Goal: Task Accomplishment & Management: Manage account settings

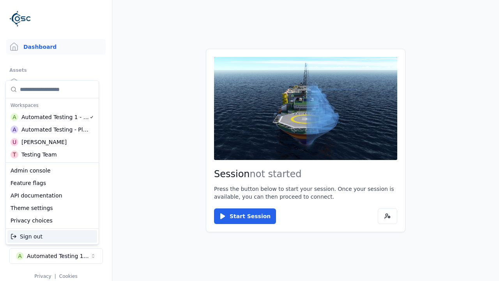
click at [52, 129] on div "Automated Testing - Playwright" at bounding box center [54, 130] width 67 height 8
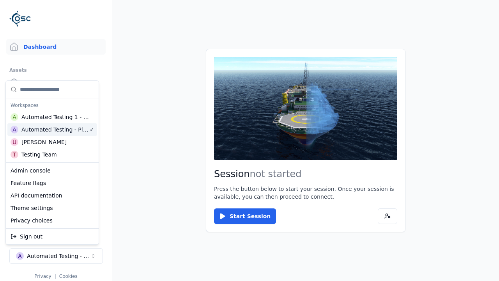
click at [250, 140] on html "Support Dashboard Assets 3D Models Scenes Datasets Recordings Support Documenta…" at bounding box center [249, 140] width 499 height 281
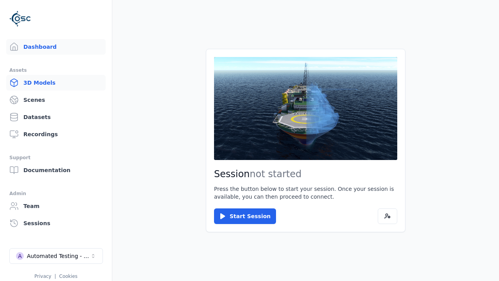
click at [53, 83] on link "3D Models" at bounding box center [55, 83] width 99 height 16
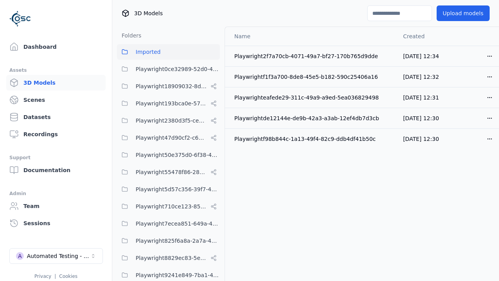
scroll to position [291, 0]
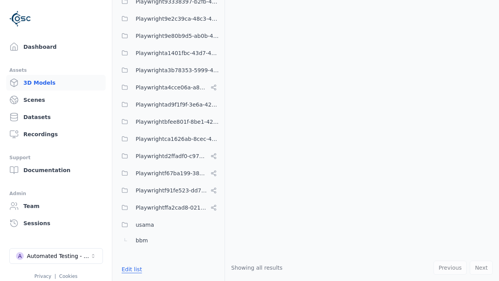
click at [131, 269] on button "Edit list" at bounding box center [132, 269] width 30 height 14
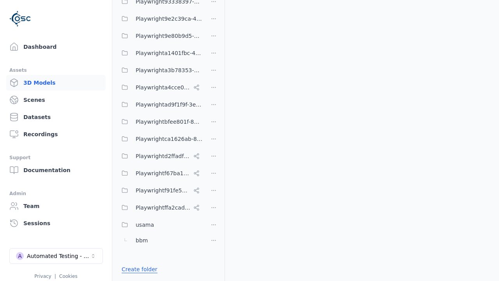
click at [138, 269] on link "Create folder" at bounding box center [140, 269] width 36 height 8
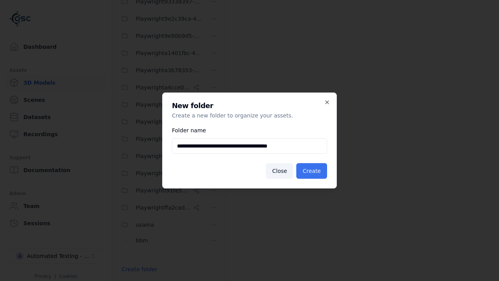
type input "**********"
click at [313, 171] on button "Create" at bounding box center [311, 171] width 31 height 16
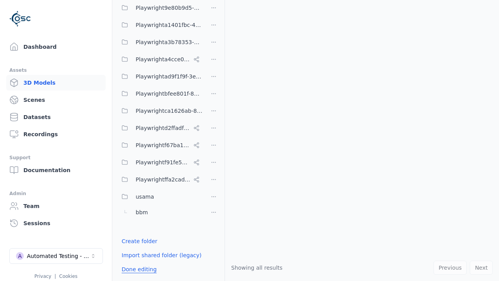
click at [138, 269] on button "Done editing" at bounding box center [139, 269] width 44 height 14
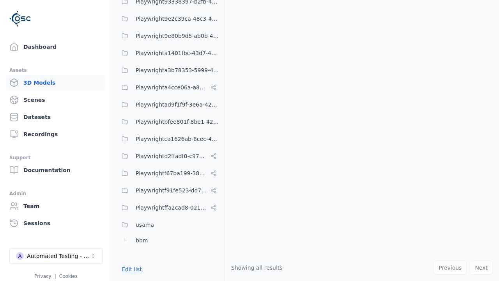
scroll to position [308, 0]
click at [131, 269] on button "Edit list" at bounding box center [132, 269] width 30 height 14
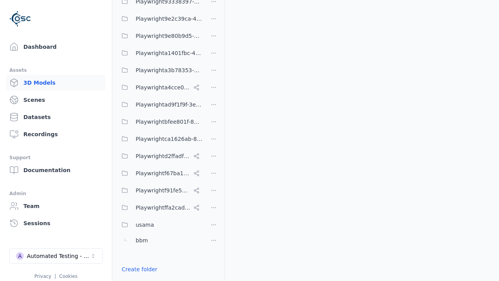
scroll to position [0, 0]
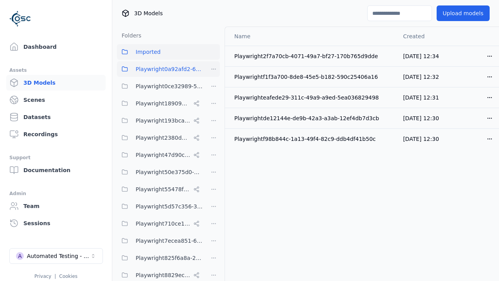
click at [214, 69] on html "Support Dashboard Assets 3D Models Scenes Datasets Recordings Support Documenta…" at bounding box center [249, 140] width 499 height 281
click at [213, 110] on div "Rename" at bounding box center [216, 110] width 52 height 12
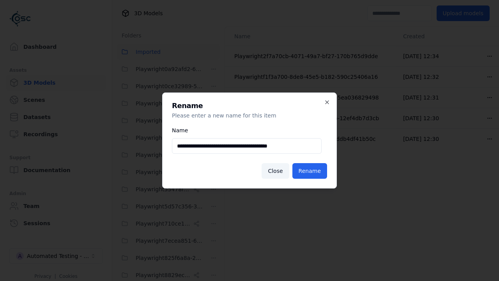
click at [247, 146] on input "**********" at bounding box center [247, 146] width 150 height 16
type input "**********"
click at [311, 171] on button "Rename" at bounding box center [310, 171] width 35 height 16
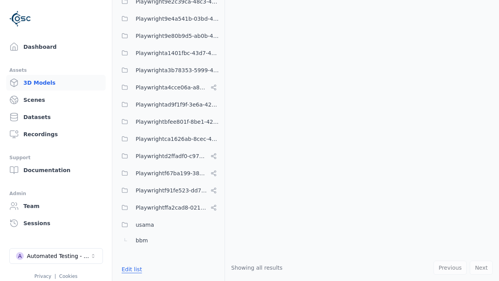
click at [131, 269] on button "Edit list" at bounding box center [132, 269] width 30 height 14
click at [214, 140] on html "Support Dashboard Assets 3D Models Scenes Datasets Recordings Support Documenta…" at bounding box center [249, 140] width 499 height 281
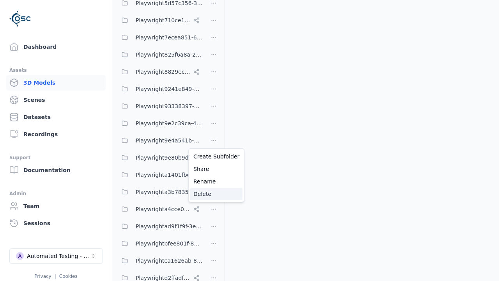
click at [213, 193] on div "Delete" at bounding box center [216, 194] width 52 height 12
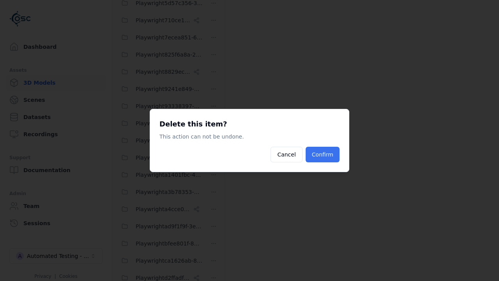
click at [323, 154] on button "Confirm" at bounding box center [323, 155] width 34 height 16
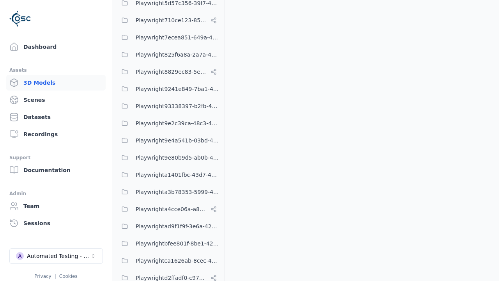
scroll to position [291, 0]
